Goal: Answer question/provide support: Share knowledge or assist other users

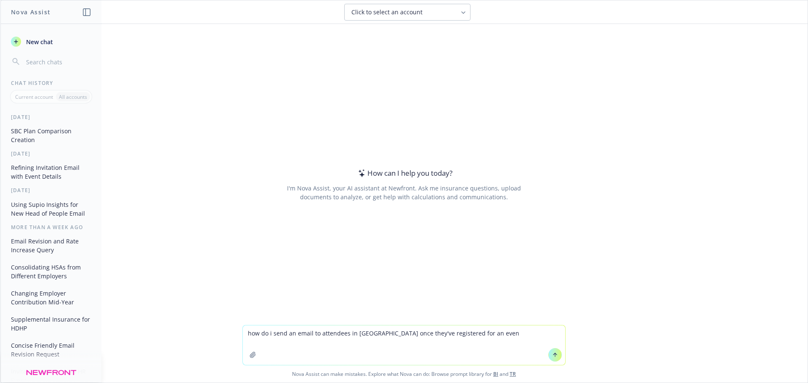
type textarea "how do i send an email to attendees in [GEOGRAPHIC_DATA] once they've registere…"
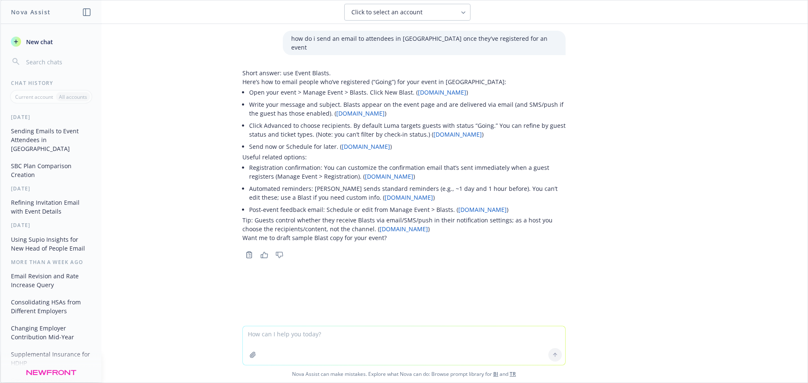
click at [425, 88] on link "[DOMAIN_NAME]" at bounding box center [442, 92] width 48 height 8
click at [264, 334] on textarea at bounding box center [404, 345] width 322 height 39
click at [292, 335] on textarea "what's a good follow up email to send" at bounding box center [404, 346] width 322 height 40
click at [336, 333] on textarea "what's a good email to send" at bounding box center [404, 346] width 322 height 40
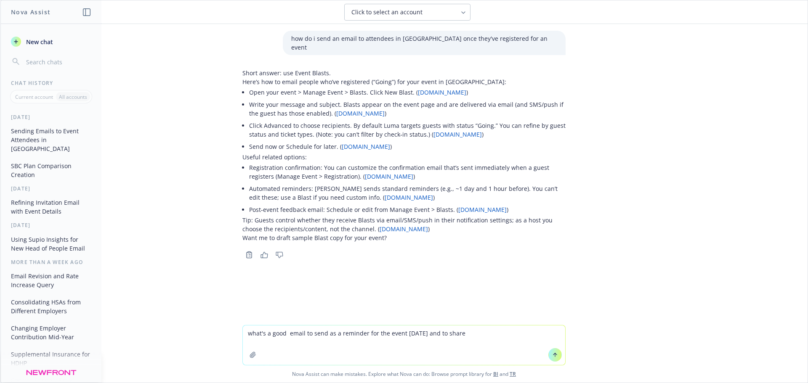
paste textarea "[URL][DOMAIN_NAME]"
click at [461, 334] on textarea "what's a good email to send as a reminder for the event [DATE] and to share [UR…" at bounding box center [404, 346] width 322 height 40
click at [462, 334] on textarea "what's a good email to send as a reminder for the event [DATE] and to share [UR…" at bounding box center [404, 346] width 322 height 40
paste textarea "Transportation: For those driving, there is a parking garage in the building at…"
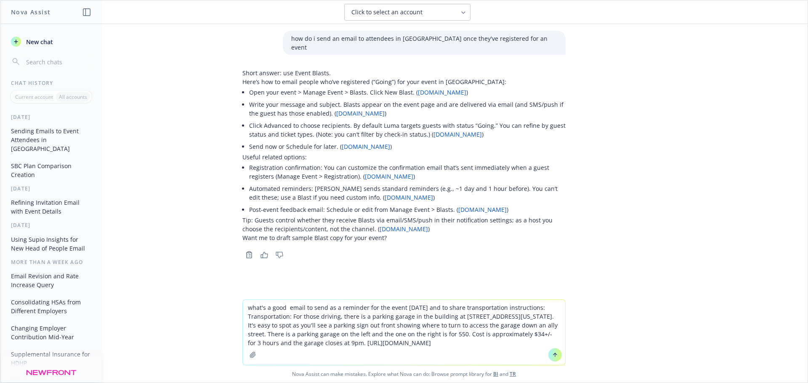
drag, startPoint x: 388, startPoint y: 343, endPoint x: 306, endPoint y: 342, distance: 82.5
click at [306, 342] on textarea "what's a good email to send as a reminder for the event [DATE] and to share tra…" at bounding box center [404, 332] width 322 height 65
click at [431, 305] on textarea "what's a good email to send as a reminder for the event [DATE] and to share tra…" at bounding box center [404, 332] width 322 height 65
click at [430, 309] on textarea "what's a good email to send as a reminder for the event [DATE] and to share tra…" at bounding box center [404, 332] width 322 height 65
paste textarea "[URL][DOMAIN_NAME]"
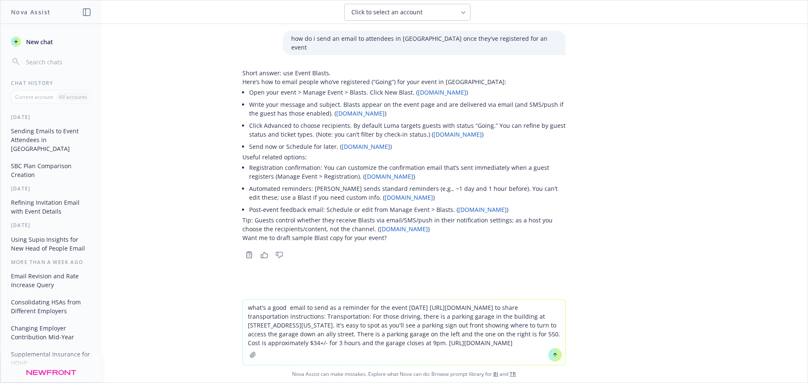
type textarea "what's a good email to send as a reminder for the event [DATE] [URL][DOMAIN_NAM…"
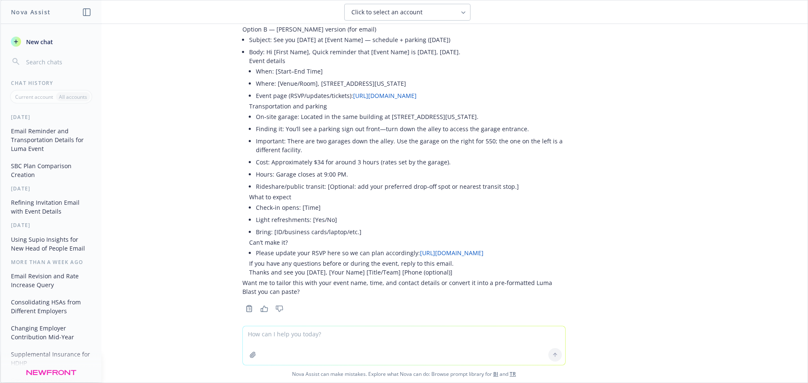
scroll to position [202, 0]
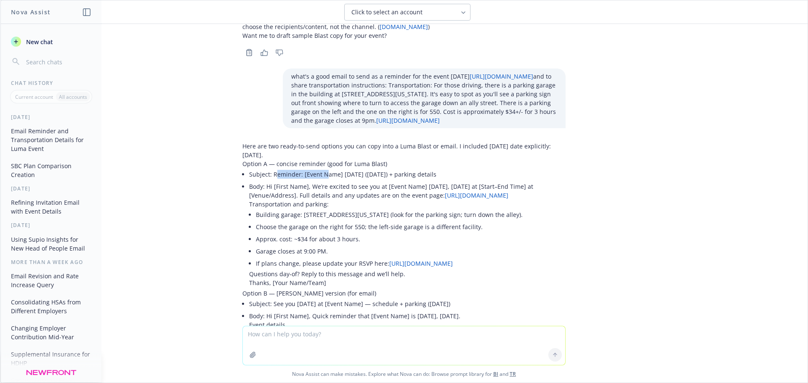
drag, startPoint x: 269, startPoint y: 165, endPoint x: 321, endPoint y: 162, distance: 51.9
click at [321, 170] on p "Subject: Reminder: [Event Name] [DATE] ([DATE]) + parking details" at bounding box center [407, 174] width 316 height 9
drag, startPoint x: 265, startPoint y: 167, endPoint x: 451, endPoint y: 163, distance: 185.6
click at [451, 170] on p "Subject: Reminder: [Event Name] [DATE] ([DATE]) + parking details" at bounding box center [407, 174] width 316 height 9
copy p "Reminder: [Event Name] [DATE] ([DATE]) + parking details"
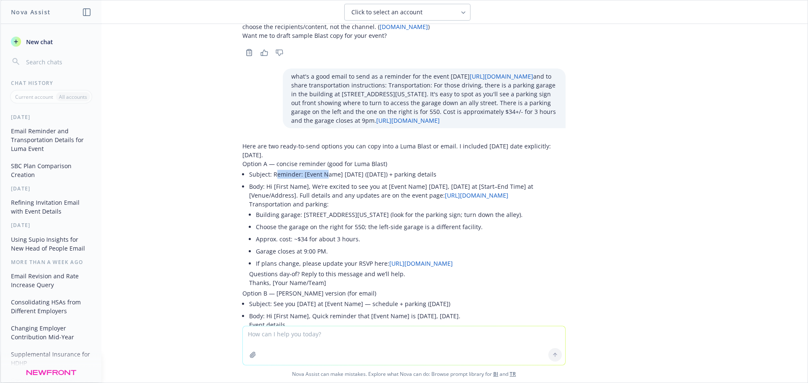
drag, startPoint x: 304, startPoint y: 178, endPoint x: 460, endPoint y: 256, distance: 174.2
click at [460, 256] on li "Body: Hi [First Name], We’re excited to see you at [Event Name] [DATE], [DATE] …" at bounding box center [407, 234] width 316 height 109
copy li "We’re excited to see you at [Event Name] [DATE], [DATE] at [Start–End Time] at …"
click at [310, 334] on textarea at bounding box center [404, 345] width 322 height 39
drag, startPoint x: 472, startPoint y: 252, endPoint x: 333, endPoint y: 244, distance: 139.5
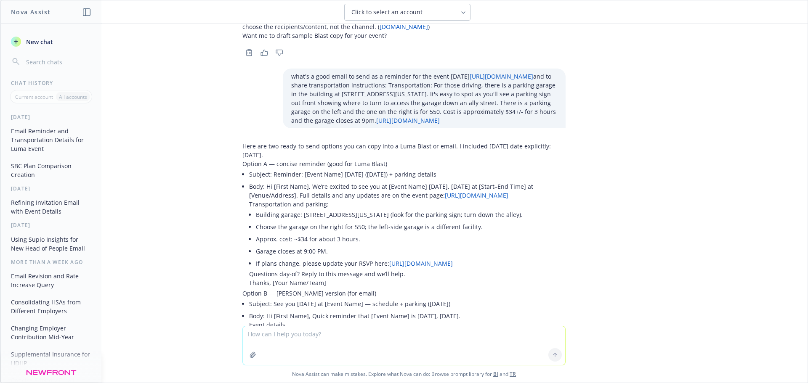
click at [333, 244] on ul "Building garage: [STREET_ADDRESS][US_STATE] (look for the parking sign; turn do…" at bounding box center [411, 239] width 310 height 61
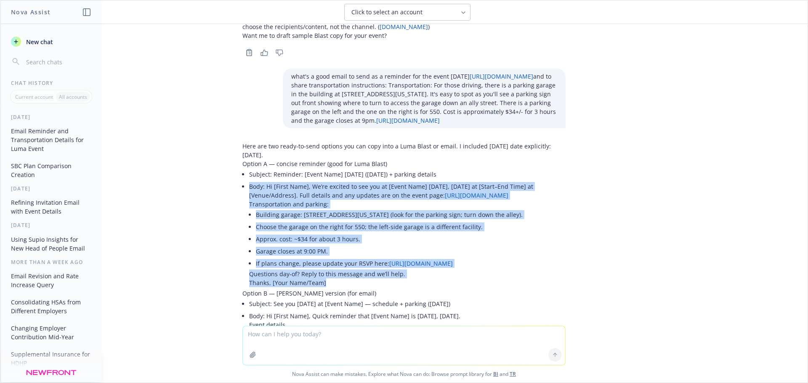
drag, startPoint x: 339, startPoint y: 279, endPoint x: 233, endPoint y: 175, distance: 148.2
click at [236, 175] on div "Here are two ready-to-send options you can copy into a Luma Blast or email. I i…" at bounding box center [404, 358] width 337 height 440
copy li "Body: Hi [First Name], We’re excited to see you at [Event Name] [DATE], [DATE] …"
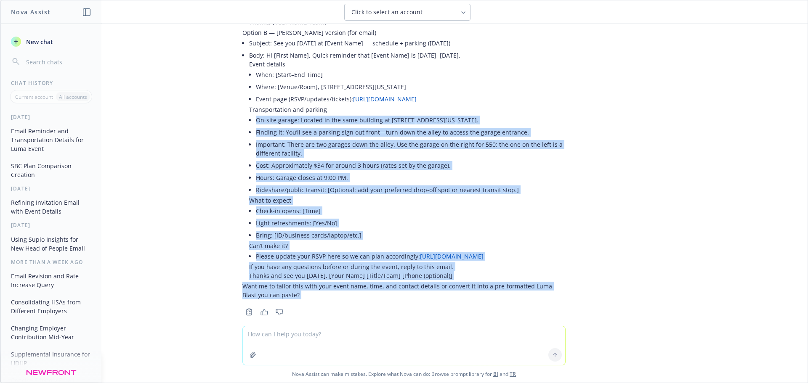
scroll to position [467, 0]
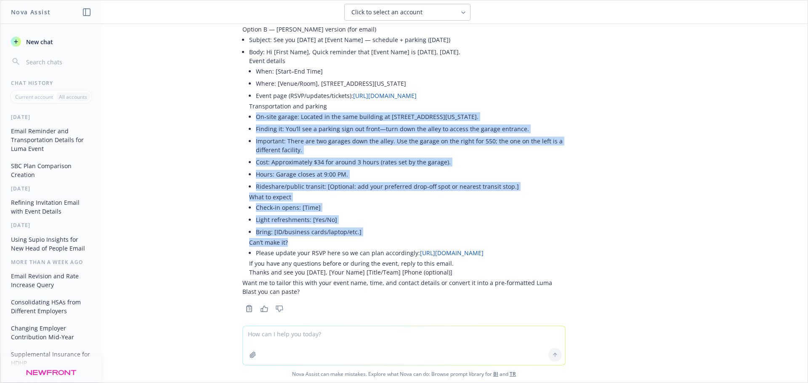
drag, startPoint x: 250, startPoint y: 228, endPoint x: 421, endPoint y: 231, distance: 171.2
click at [421, 231] on li "Body: Hi [First Name], Quick reminder that [Event Name] is [DATE], [DATE]. Even…" at bounding box center [407, 162] width 316 height 233
copy li "On‑site garage: Located in the same building at [STREET_ADDRESS][US_STATE]. Fin…"
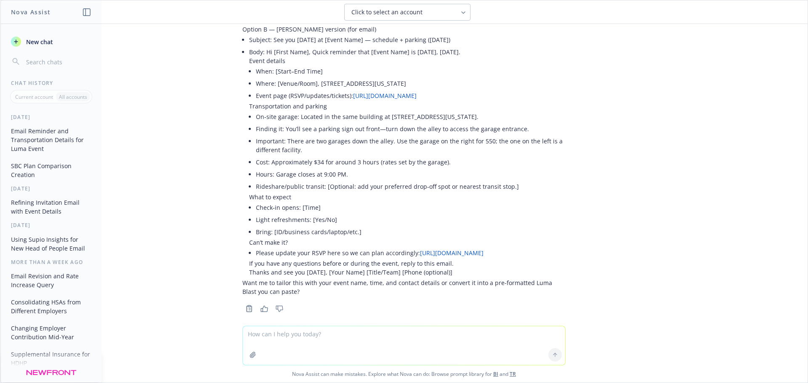
click at [295, 283] on p "Want me to tailor this with your event name, time, and contact details or conve…" at bounding box center [403, 288] width 323 height 18
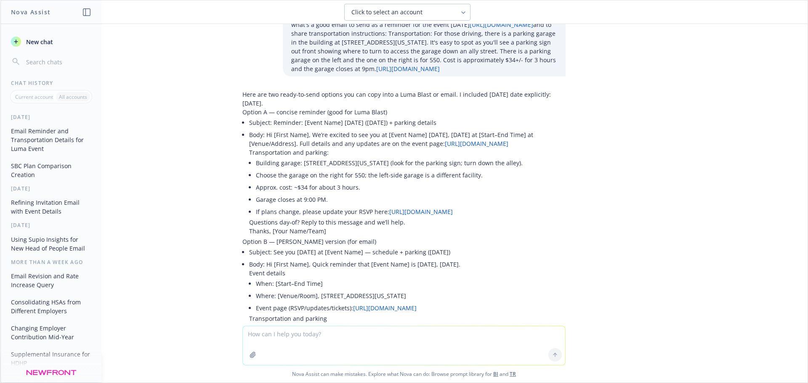
scroll to position [339, 0]
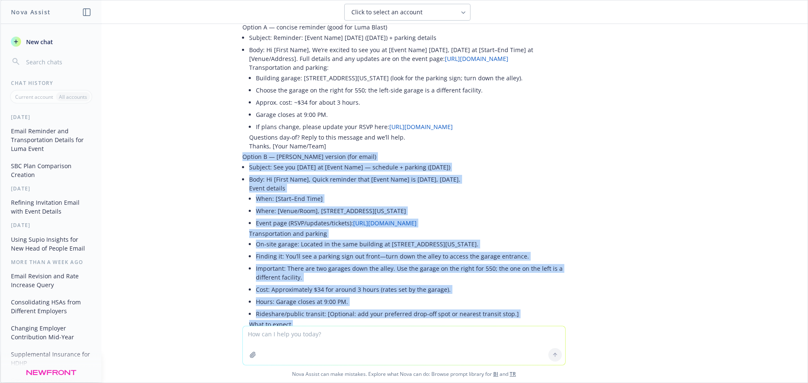
drag, startPoint x: 295, startPoint y: 283, endPoint x: 238, endPoint y: 146, distance: 148.6
click at [242, 146] on div "Here are two ready-to-send options you can copy into a Luma Blast or email. I i…" at bounding box center [403, 214] width 323 height 419
copy div "Loremi D — sitame consect (adi elits) Doeiusm: Tem inc utlabore et [Dolor Magn]…"
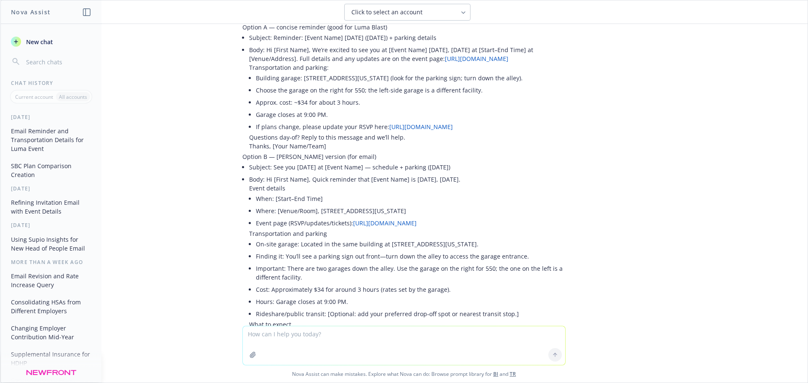
click at [268, 340] on textarea at bounding box center [404, 345] width 322 height 39
type textarea "can you pull details on the closest bart stop to 550 [US_STATE]"
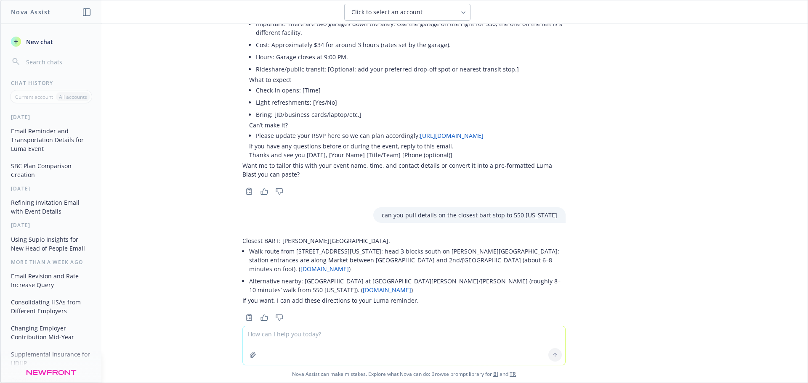
scroll to position [320, 0]
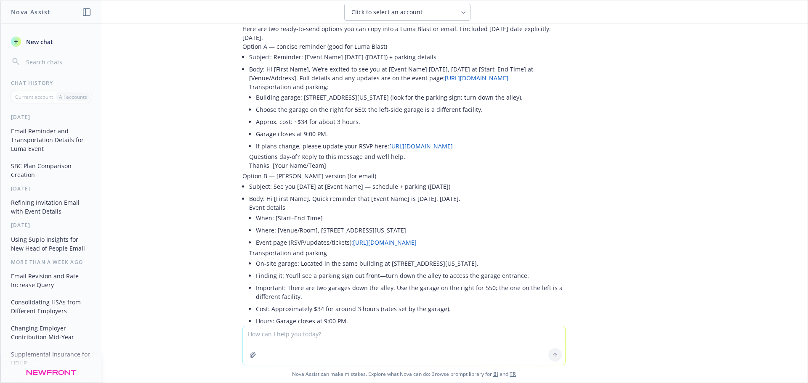
click at [302, 338] on textarea at bounding box center [404, 345] width 322 height 39
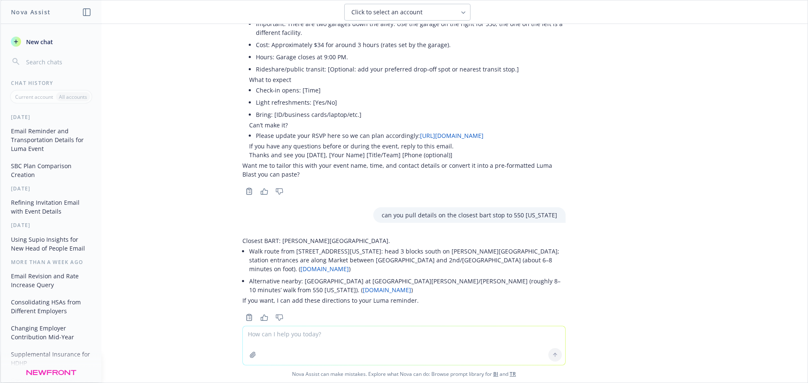
click at [236, 233] on div "Closest BART: [PERSON_NAME][GEOGRAPHIC_DATA]. Walk route from [STREET_ADDRESS][…" at bounding box center [404, 278] width 337 height 90
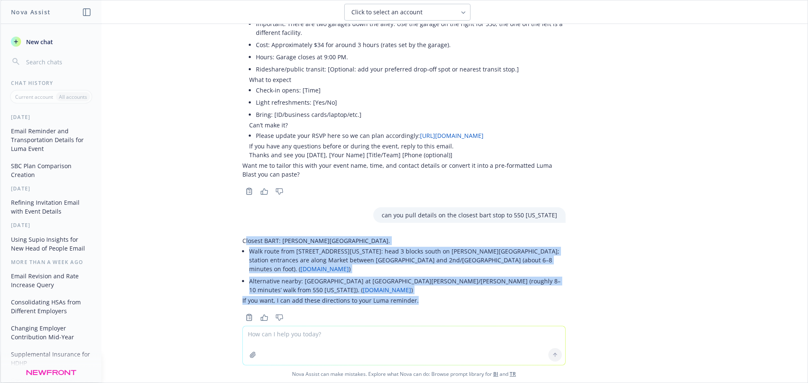
drag, startPoint x: 239, startPoint y: 231, endPoint x: 421, endPoint y: 284, distance: 189.7
click at [421, 284] on div "Closest BART: [PERSON_NAME][GEOGRAPHIC_DATA]. Walk route from [STREET_ADDRESS][…" at bounding box center [403, 270] width 323 height 69
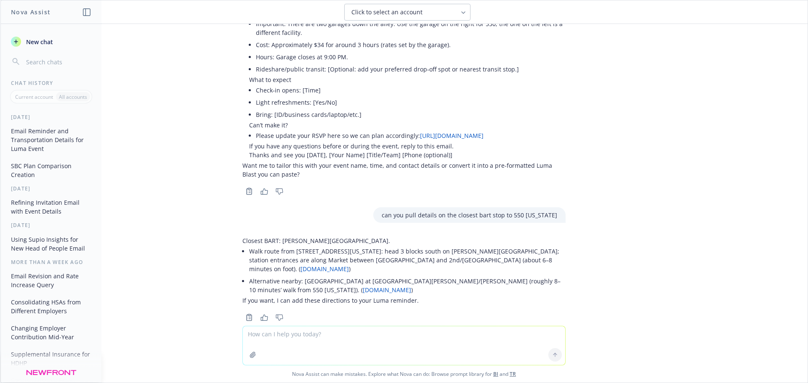
click at [361, 331] on textarea at bounding box center [404, 345] width 322 height 39
type textarea "yes please add them"
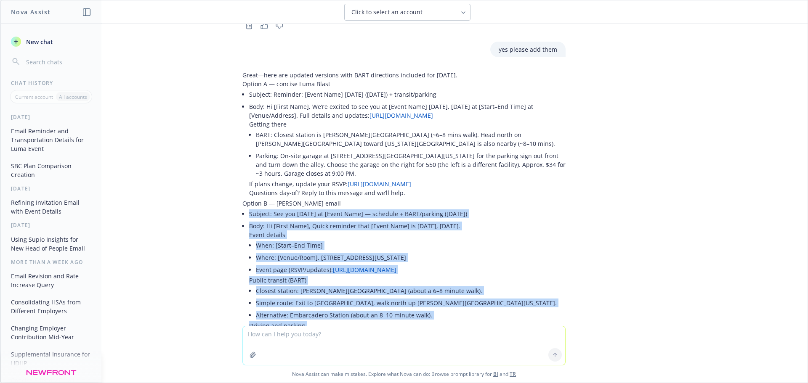
scroll to position [1045, 0]
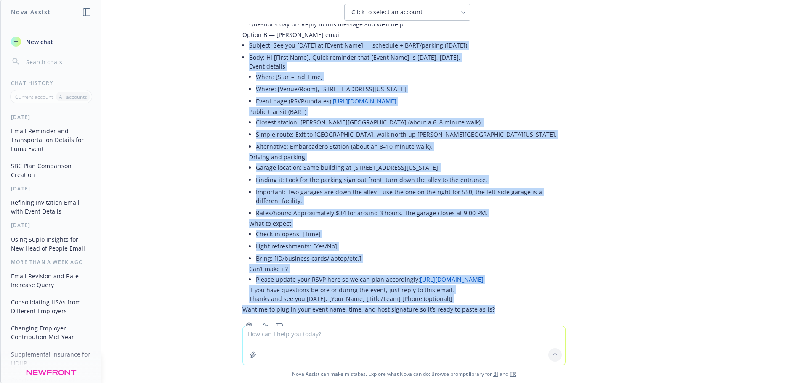
drag, startPoint x: 240, startPoint y: 282, endPoint x: 496, endPoint y: 284, distance: 255.8
click at [496, 284] on div "Great—here are updated versions with BART directions included for [DATE]. Optio…" at bounding box center [403, 108] width 323 height 412
copy div "Loremip: Dol sit ametcons ad [Elits Doei] — temporin + UTLA/etdolor (Mag 06) Al…"
